Goal: Task Accomplishment & Management: Use online tool/utility

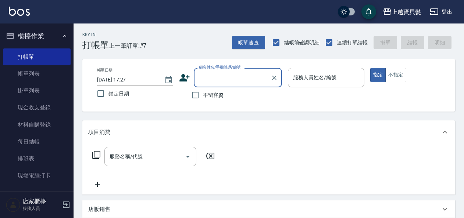
click at [220, 95] on span "不留客資" at bounding box center [213, 95] width 21 height 8
click at [203, 95] on input "不留客資" at bounding box center [194, 94] width 15 height 15
checkbox input "true"
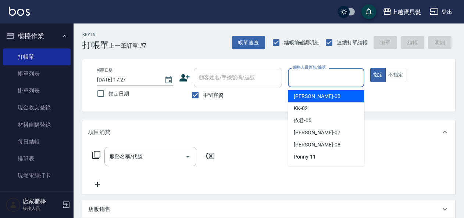
drag, startPoint x: 301, startPoint y: 76, endPoint x: 303, endPoint y: 86, distance: 9.5
click at [301, 76] on input "服務人員姓名/編號" at bounding box center [325, 77] width 69 height 13
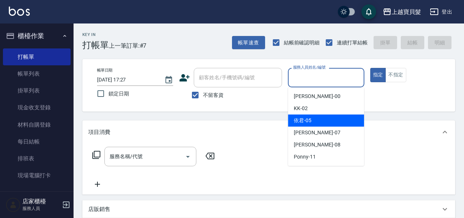
click at [306, 123] on span "依君 -05" at bounding box center [303, 121] width 18 height 8
type input "依君-05"
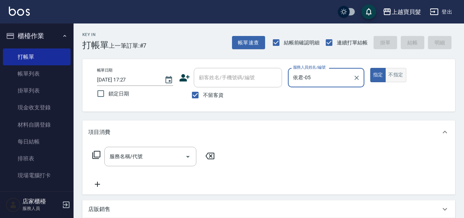
click at [390, 74] on button "不指定" at bounding box center [395, 75] width 21 height 14
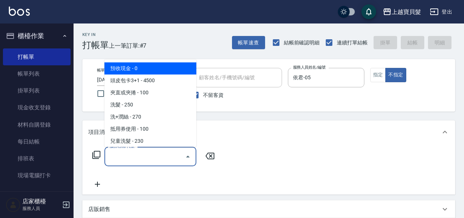
click at [143, 159] on input "服務名稱/代號" at bounding box center [145, 156] width 74 height 13
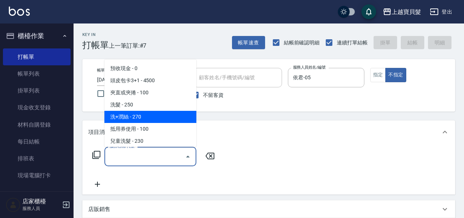
click at [145, 119] on span "洗+潤絲 - 270" at bounding box center [150, 117] width 92 height 12
type input "洗+潤絲(102)"
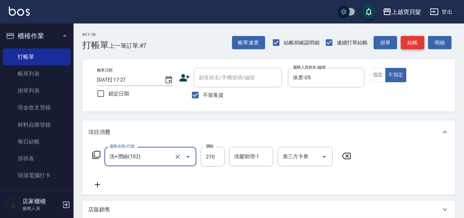
click at [407, 40] on button "結帳" at bounding box center [412, 43] width 24 height 14
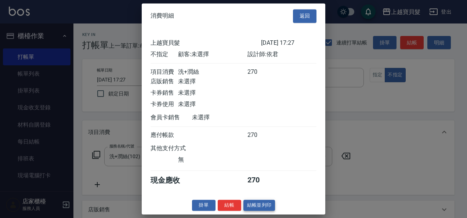
click at [263, 208] on button "結帳並列印" at bounding box center [260, 205] width 32 height 11
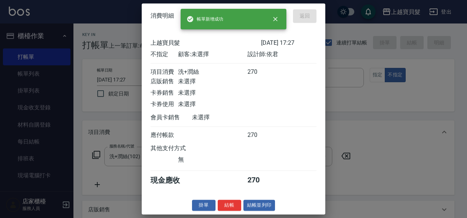
type input "[DATE] 18:34"
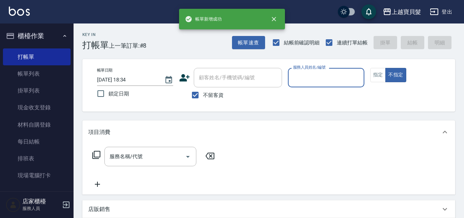
click at [303, 77] on input "服務人員姓名/編號" at bounding box center [325, 77] width 69 height 13
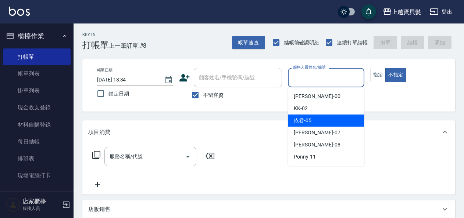
click at [314, 120] on div "依君 -05" at bounding box center [326, 121] width 76 height 12
type input "依君-05"
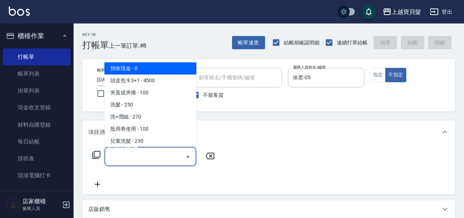
click at [115, 160] on input "服務名稱/代號" at bounding box center [145, 156] width 74 height 13
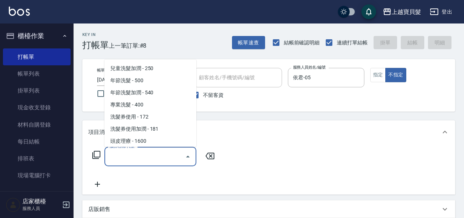
scroll to position [110, 0]
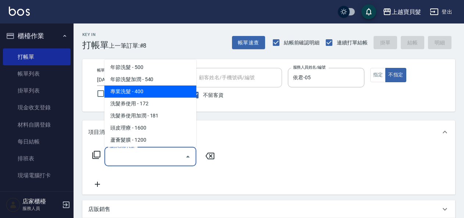
click at [143, 91] on span "專業洗髮 - 400" at bounding box center [150, 92] width 92 height 12
type input "專業洗髮(109)"
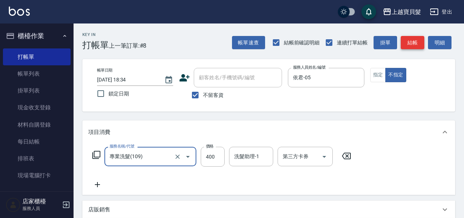
click at [414, 43] on button "結帳" at bounding box center [412, 43] width 24 height 14
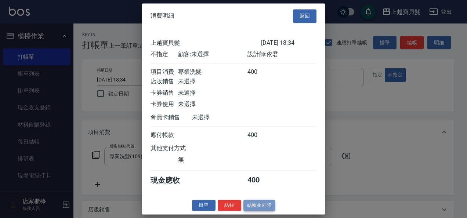
click at [263, 211] on button "結帳並列印" at bounding box center [260, 205] width 32 height 11
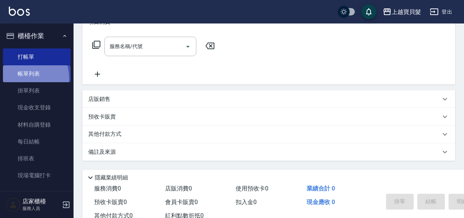
click at [18, 79] on link "帳單列表" at bounding box center [37, 73] width 68 height 17
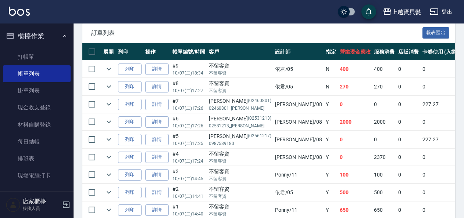
scroll to position [217, 0]
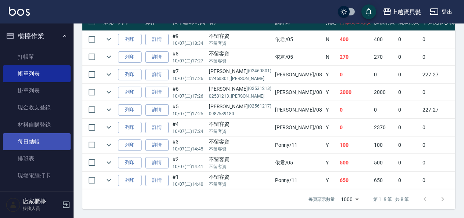
drag, startPoint x: 47, startPoint y: 139, endPoint x: 50, endPoint y: 134, distance: 5.5
click at [46, 139] on link "每日結帳" at bounding box center [37, 141] width 68 height 17
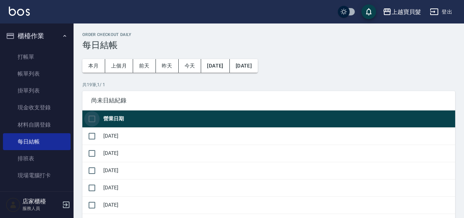
click at [98, 116] on input "checkbox" at bounding box center [91, 118] width 15 height 15
checkbox input "true"
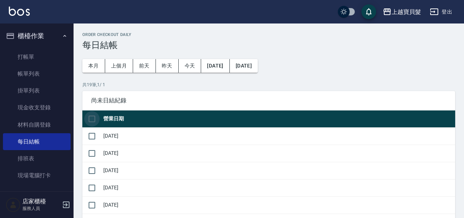
checkbox input "true"
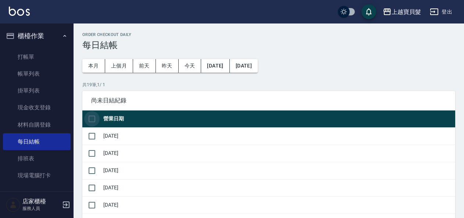
checkbox input "true"
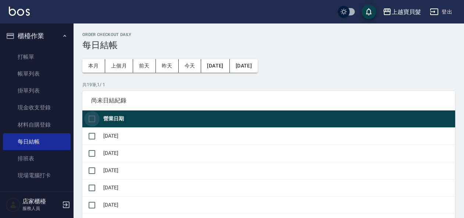
checkbox input "true"
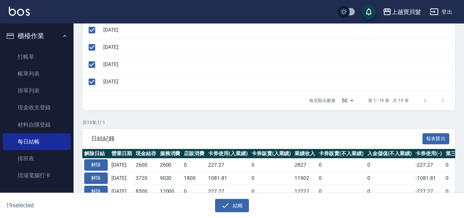
scroll to position [367, 0]
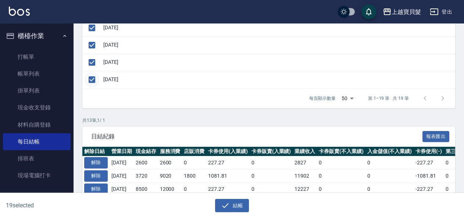
click at [91, 74] on input "checkbox" at bounding box center [91, 79] width 15 height 15
checkbox input "false"
click at [221, 202] on icon "button" at bounding box center [225, 205] width 9 height 9
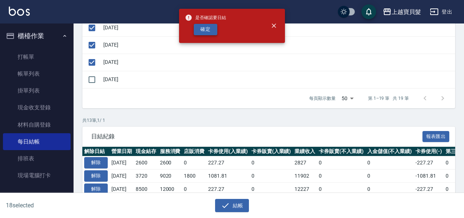
click at [210, 34] on button "確定" at bounding box center [206, 29] width 24 height 11
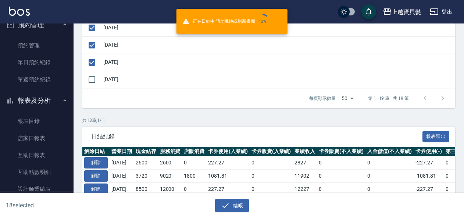
scroll to position [184, 0]
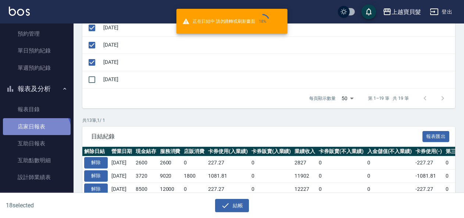
click at [35, 134] on link "店家日報表" at bounding box center [37, 126] width 68 height 17
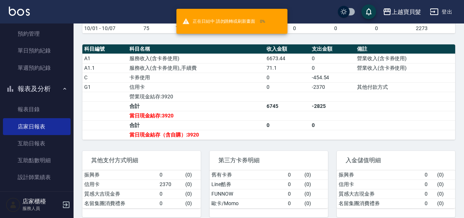
scroll to position [212, 0]
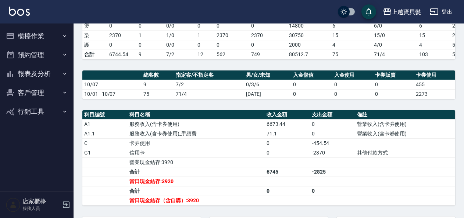
scroll to position [184, 0]
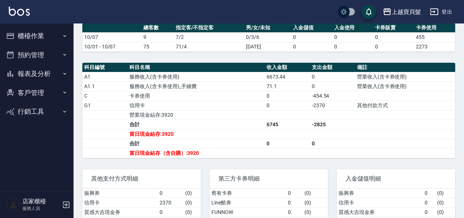
click at [33, 100] on button "客戶管理" at bounding box center [37, 92] width 68 height 19
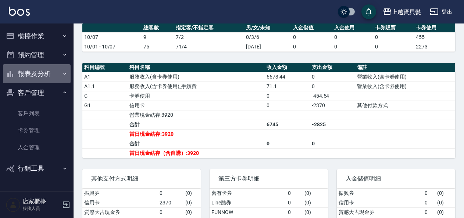
click at [45, 71] on button "報表及分析" at bounding box center [37, 73] width 68 height 19
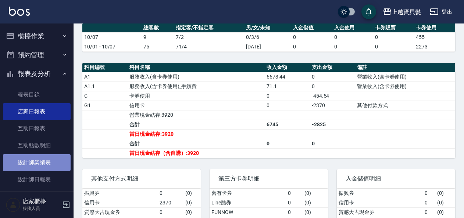
click at [49, 157] on link "設計師業績表" at bounding box center [37, 162] width 68 height 17
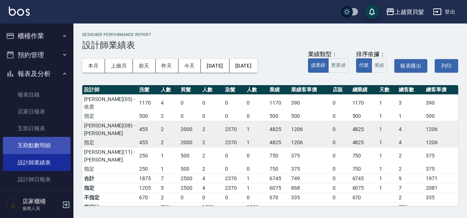
click at [51, 143] on link "互助點數明細" at bounding box center [37, 145] width 68 height 17
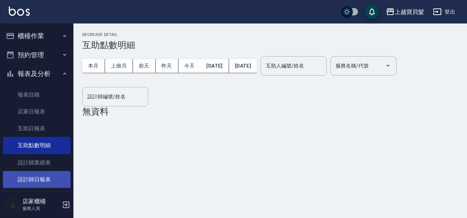
click at [43, 176] on link "設計師日報表" at bounding box center [37, 179] width 68 height 17
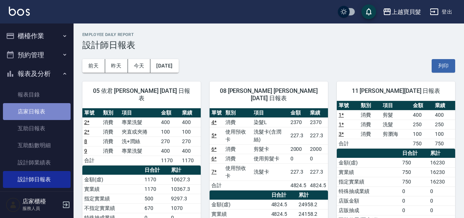
click at [42, 108] on link "店家日報表" at bounding box center [37, 111] width 68 height 17
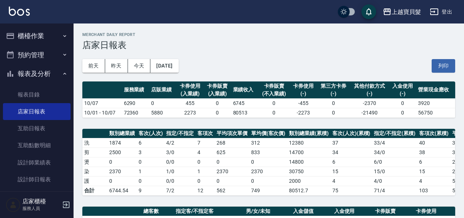
click at [27, 34] on button "櫃檯作業" at bounding box center [37, 35] width 68 height 19
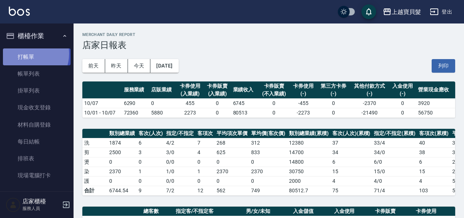
drag, startPoint x: 27, startPoint y: 54, endPoint x: 37, endPoint y: 38, distance: 18.7
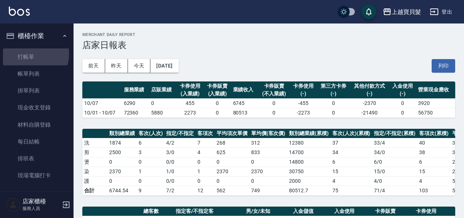
click at [27, 54] on link "打帳單" at bounding box center [37, 56] width 68 height 17
